Goal: Complete application form

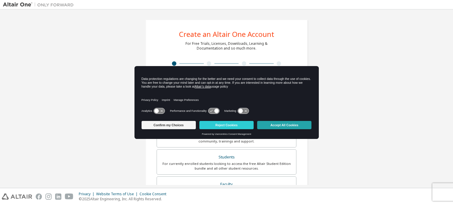
click at [288, 125] on button "Accept All Cookies" at bounding box center [284, 125] width 54 height 8
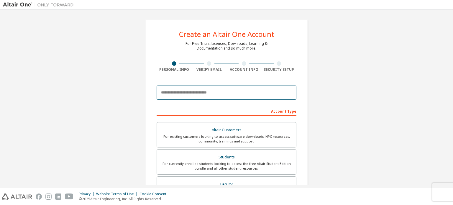
click at [217, 94] on input "email" at bounding box center [226, 92] width 140 height 14
type input "**********"
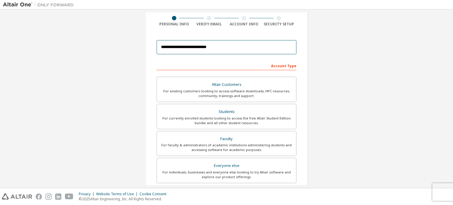
scroll to position [46, 0]
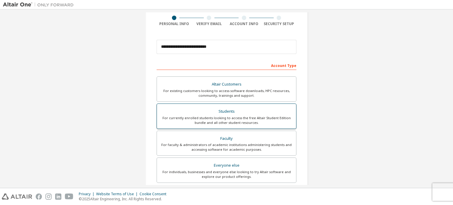
click at [229, 116] on div "For currently enrolled students looking to access the free Altair Student Editi…" at bounding box center [226, 119] width 132 height 9
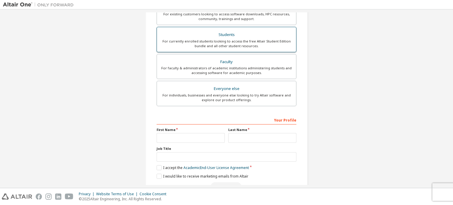
scroll to position [138, 0]
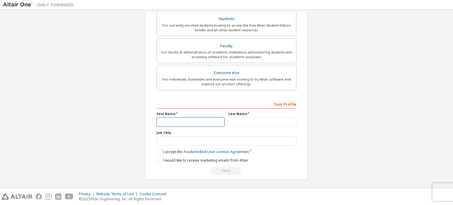
click at [199, 118] on input "text" at bounding box center [190, 122] width 68 height 10
type input "******"
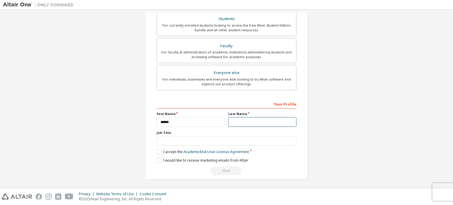
click at [232, 122] on input "text" at bounding box center [262, 122] width 68 height 10
type input "*****"
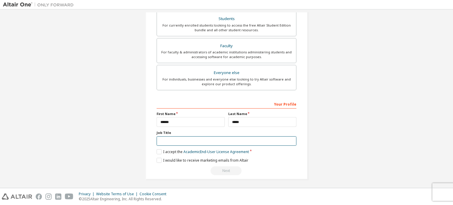
click at [185, 138] on input "text" at bounding box center [226, 141] width 140 height 10
type input "*******"
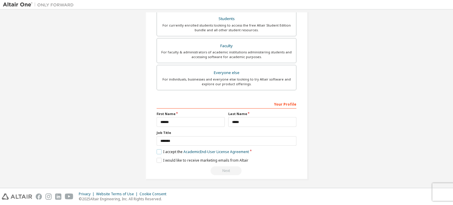
click at [158, 150] on label "I accept the Academic End-User License Agreement" at bounding box center [202, 151] width 92 height 5
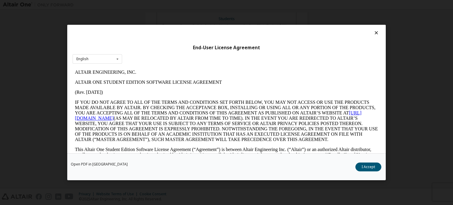
scroll to position [0, 0]
click at [363, 168] on button "I Accept" at bounding box center [368, 166] width 26 height 9
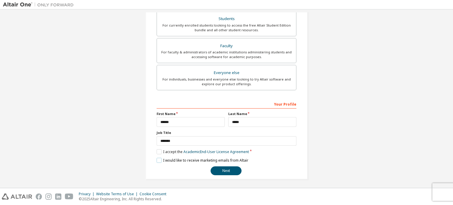
click at [156, 159] on label "I would like to receive marketing emails from Altair" at bounding box center [202, 160] width 92 height 5
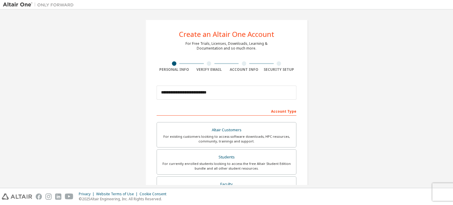
scroll to position [138, 0]
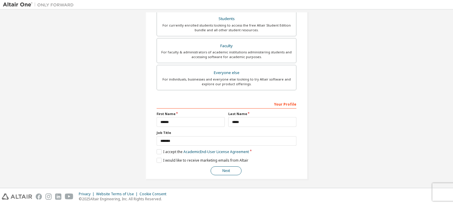
click at [226, 173] on button "Next" at bounding box center [225, 170] width 31 height 9
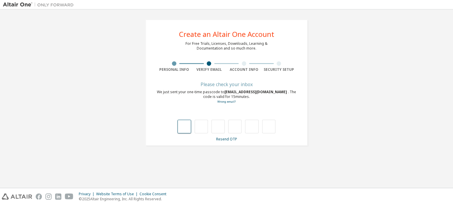
type input "*"
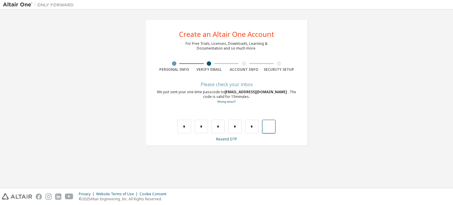
type input "*"
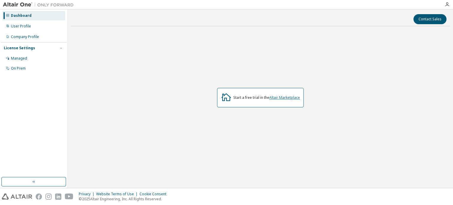
click at [288, 98] on link "Altair Marketplace" at bounding box center [284, 97] width 31 height 5
